Goal: Transaction & Acquisition: Purchase product/service

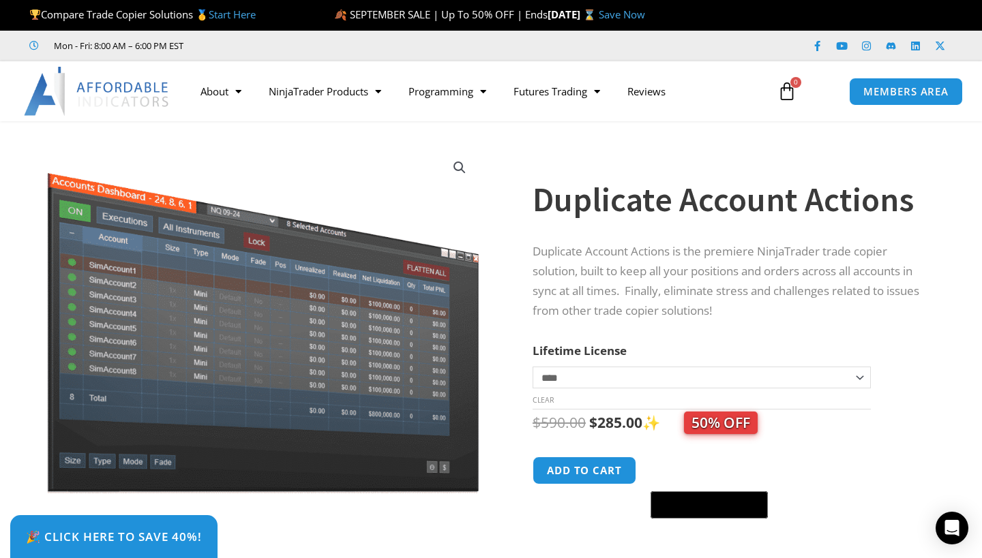
select select "*"
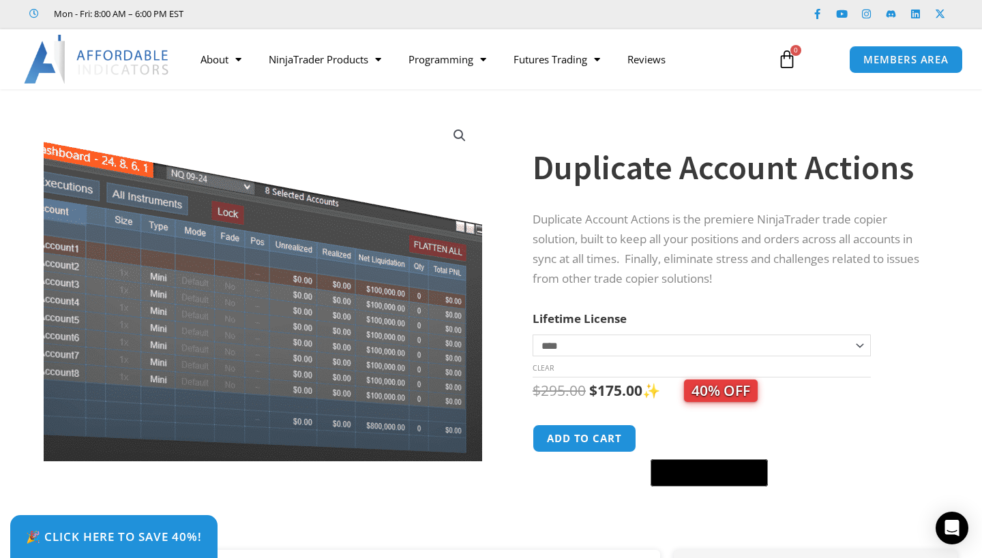
scroll to position [33, 0]
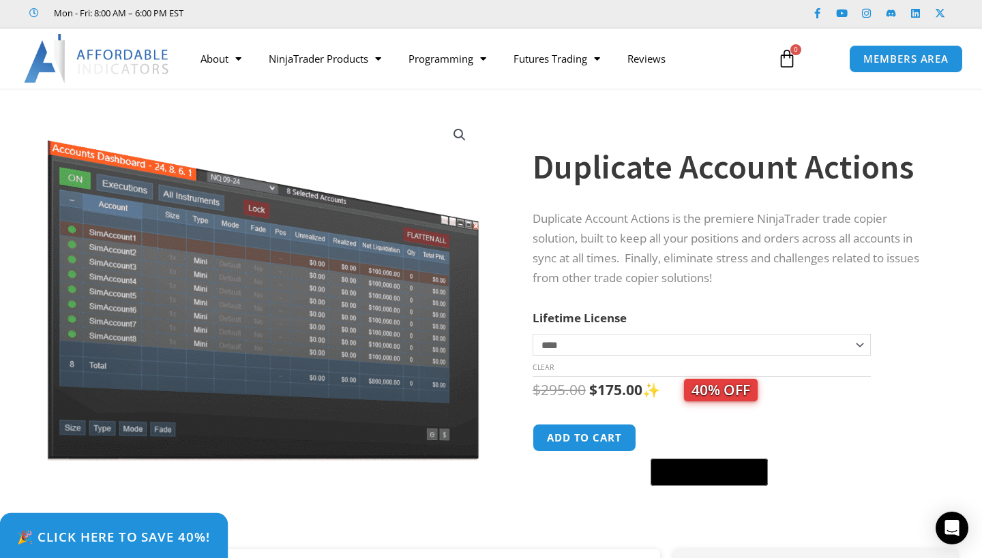
click at [178, 543] on span "🎉 Click Here to save 40%!" at bounding box center [114, 536] width 194 height 13
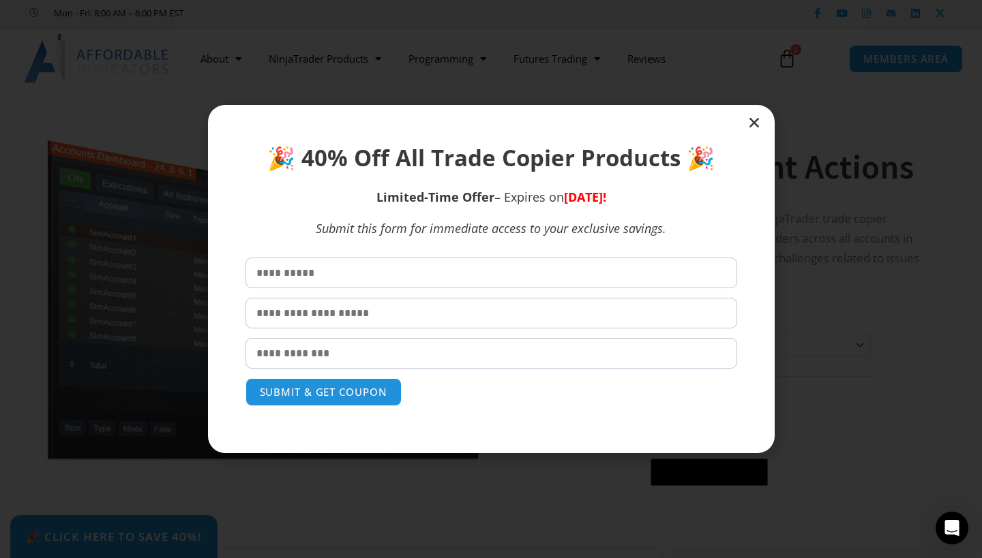
click at [751, 119] on icon "Close" at bounding box center [754, 123] width 14 height 14
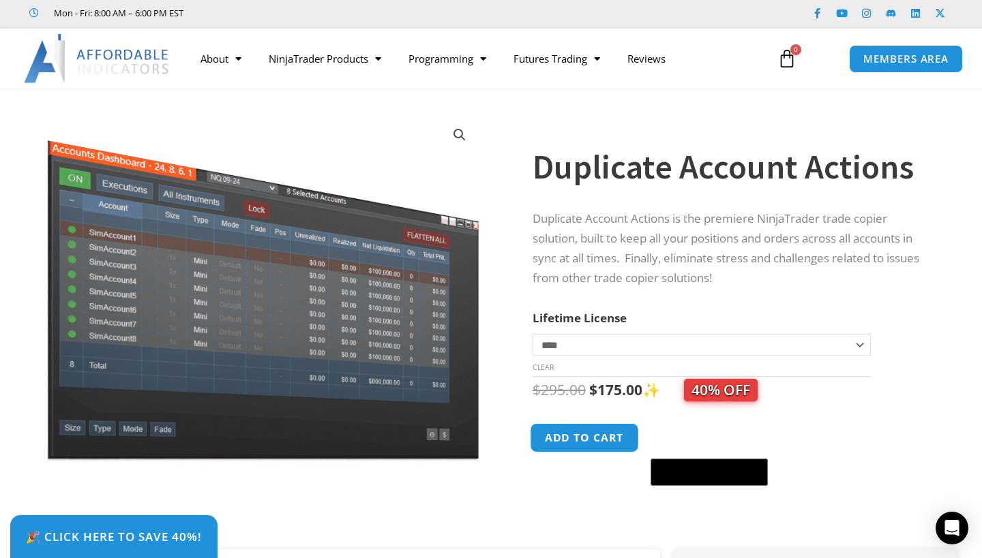
click at [595, 427] on button "Add to cart" at bounding box center [584, 437] width 109 height 29
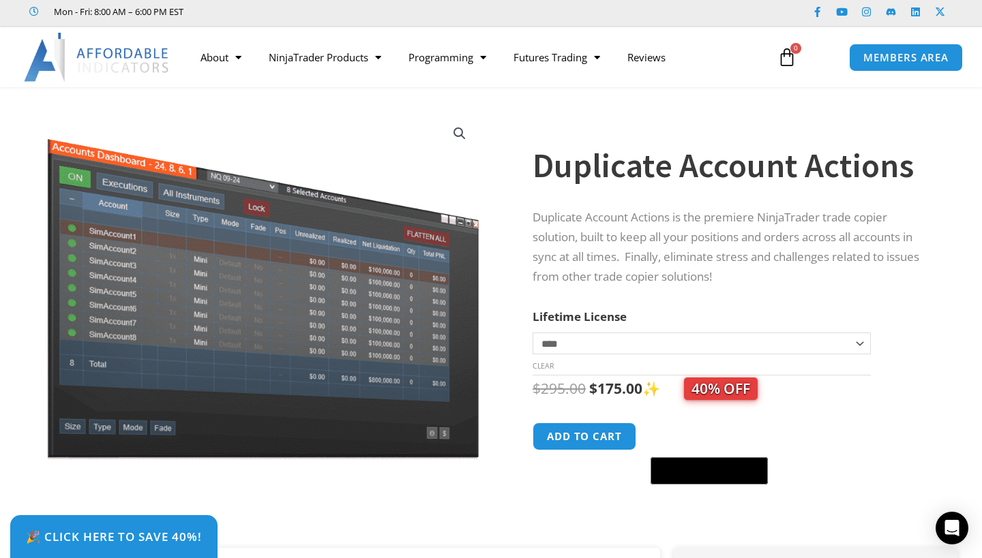
scroll to position [28, 0]
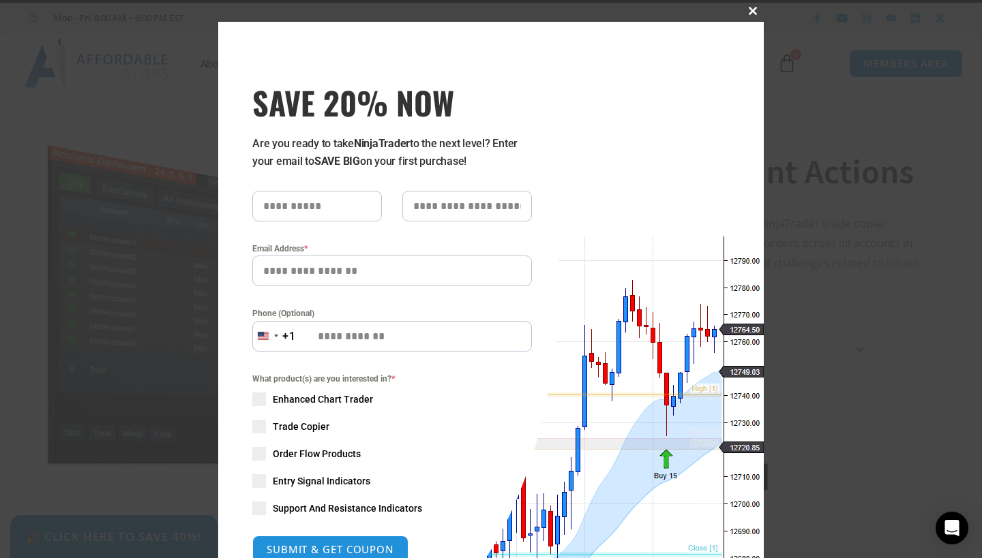
click at [753, 15] on button "Close this module" at bounding box center [753, 11] width 22 height 22
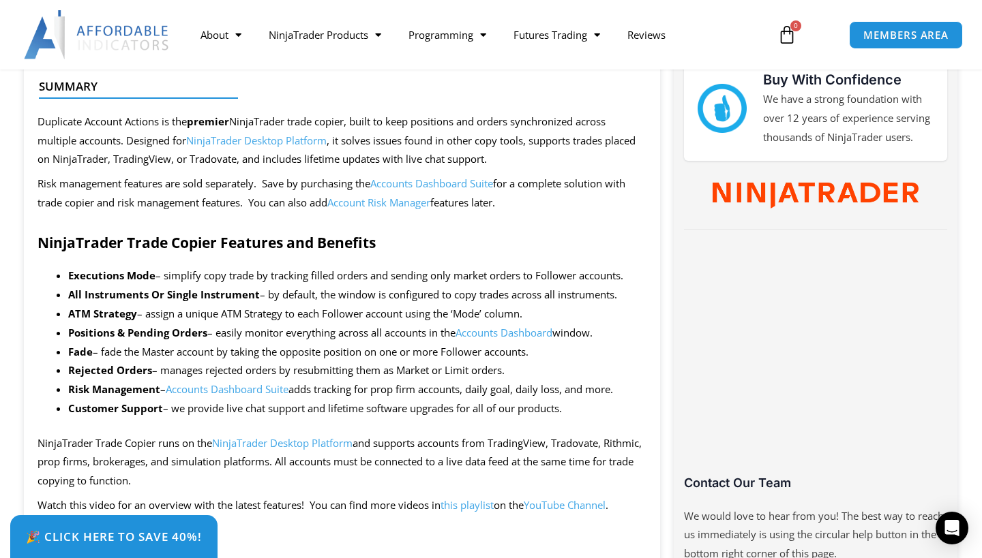
scroll to position [616, 0]
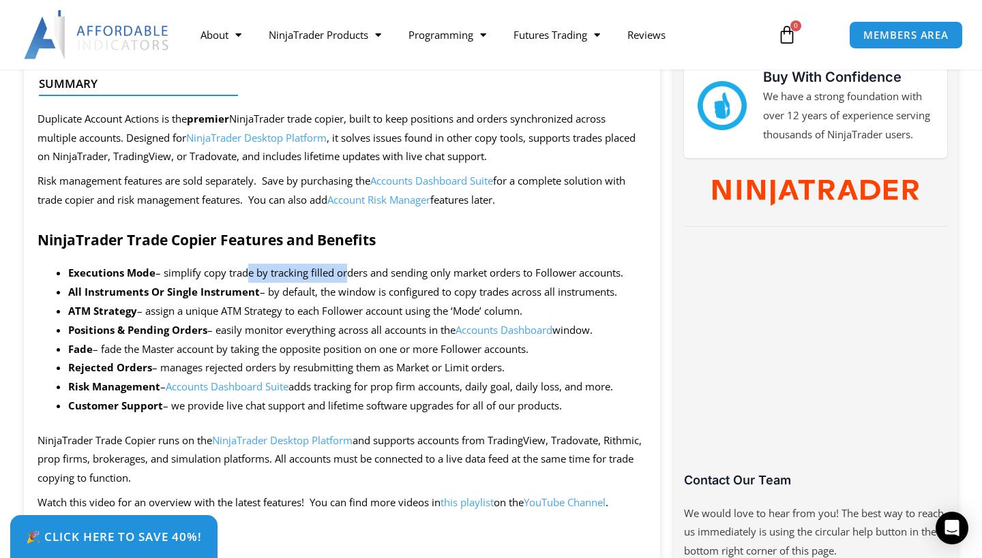
drag, startPoint x: 243, startPoint y: 269, endPoint x: 345, endPoint y: 264, distance: 102.3
click at [345, 264] on li "Executions Mode – simplify copy trade by tracking filled orders and sending onl…" at bounding box center [357, 273] width 578 height 19
click at [388, 264] on li "Executions Mode – simplify copy trade by tracking filled orders and sending onl…" at bounding box center [357, 273] width 578 height 19
drag, startPoint x: 159, startPoint y: 348, endPoint x: 272, endPoint y: 344, distance: 113.2
click at [272, 345] on li "Fade – fade the Master account by taking the opposite position on one or more F…" at bounding box center [357, 349] width 578 height 19
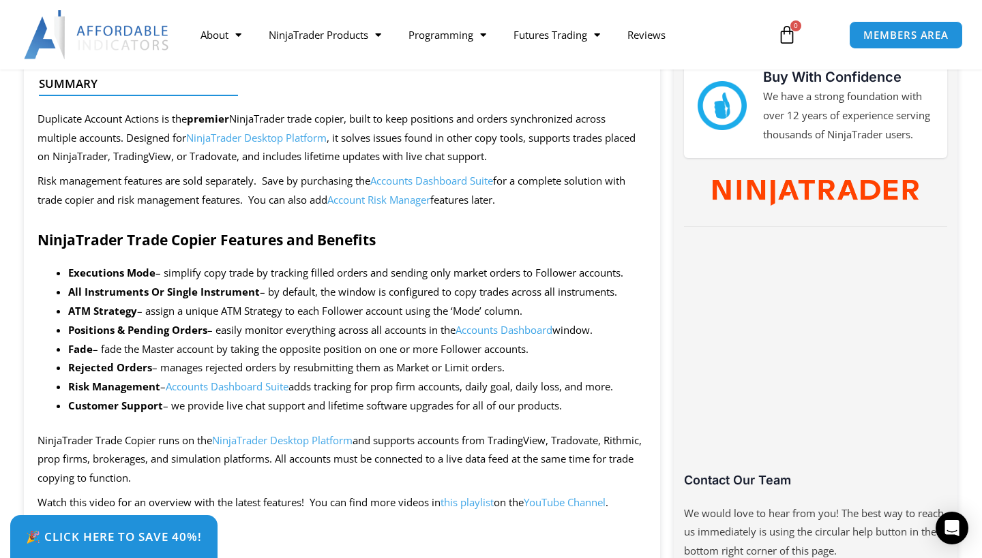
click at [306, 345] on li "Fade – fade the Master account by taking the opposite position on one or more F…" at bounding box center [357, 349] width 578 height 19
drag, startPoint x: 535, startPoint y: 344, endPoint x: 419, endPoint y: 353, distance: 117.0
click at [419, 353] on li "Fade – fade the Master account by taking the opposite position on one or more F…" at bounding box center [357, 349] width 578 height 19
click at [344, 340] on li "Fade – fade the Master account by taking the opposite position on one or more F…" at bounding box center [357, 349] width 578 height 19
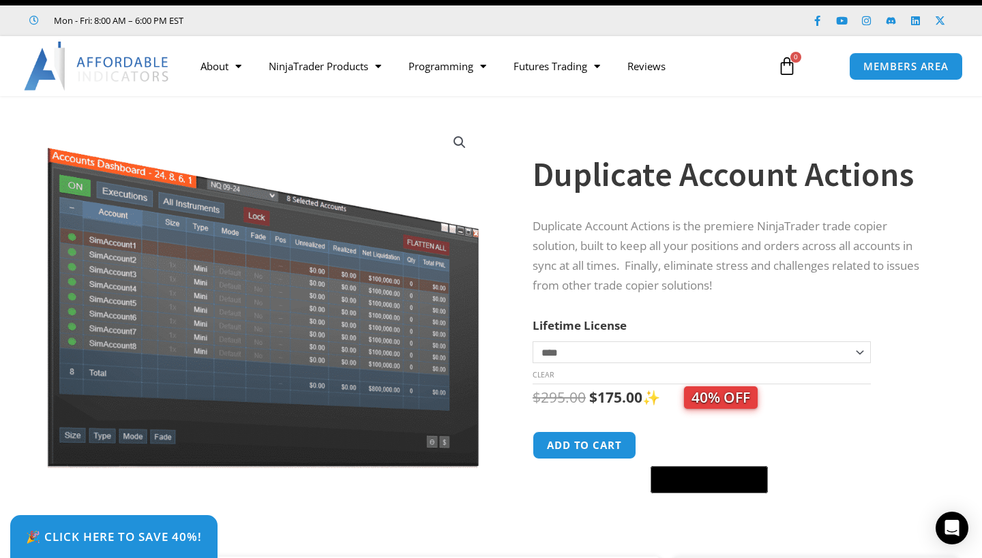
scroll to position [7, 0]
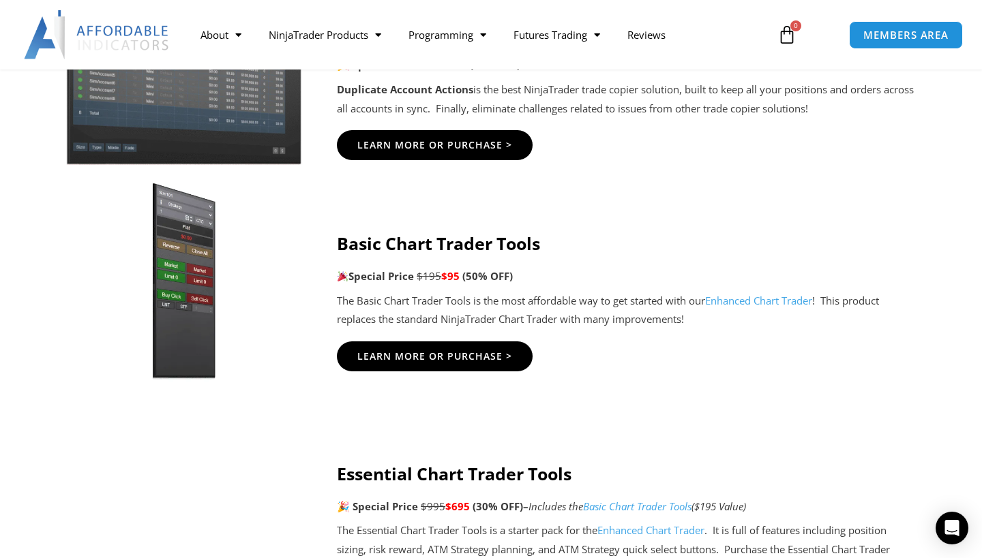
scroll to position [1040, 0]
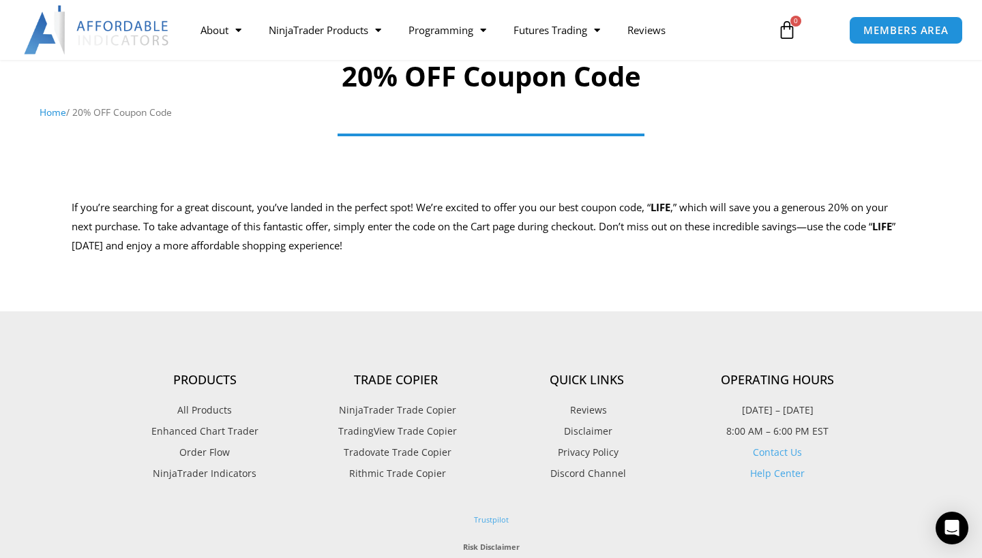
scroll to position [112, 0]
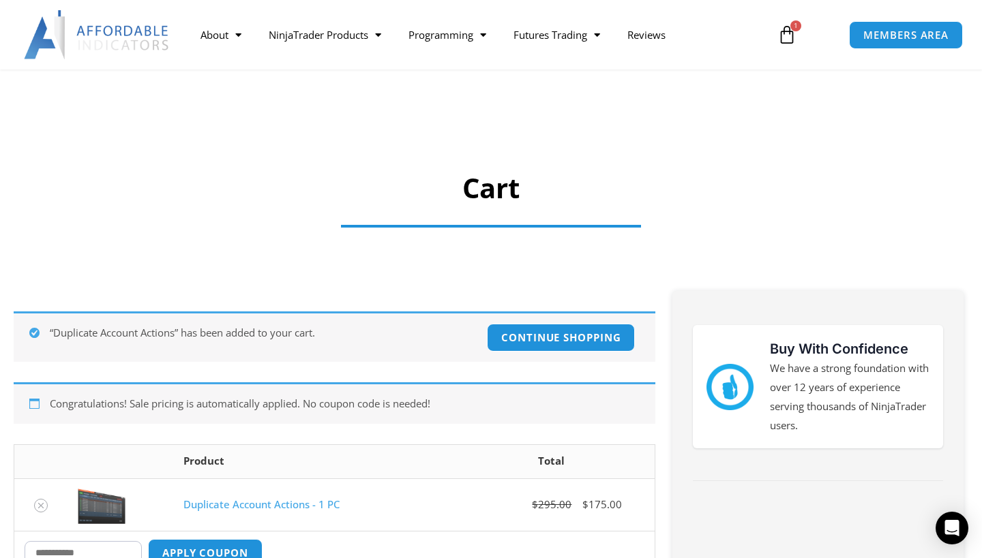
scroll to position [170, 0]
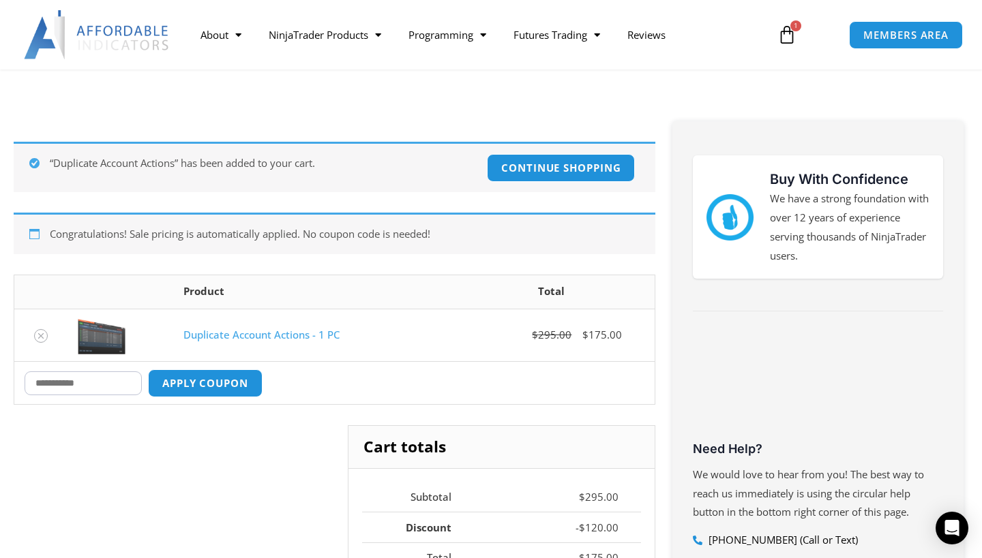
click at [140, 382] on input "Coupon:" at bounding box center [83, 384] width 117 height 24
type input "****"
click at [246, 375] on button "Apply coupon" at bounding box center [205, 383] width 120 height 29
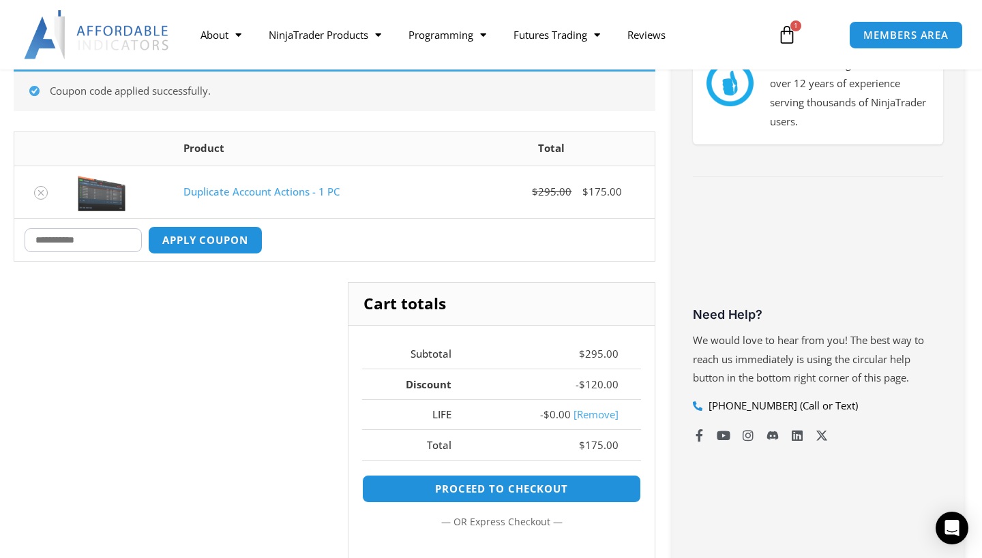
scroll to position [305, 0]
